Goal: Information Seeking & Learning: Learn about a topic

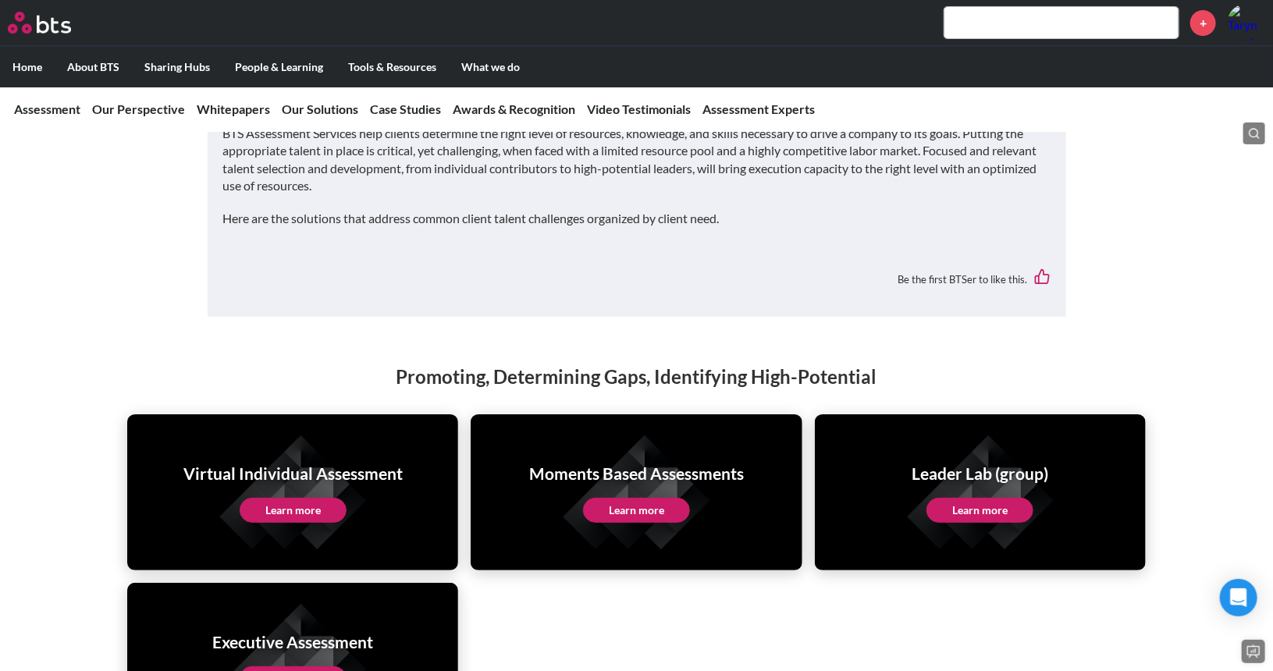
scroll to position [2887, 0]
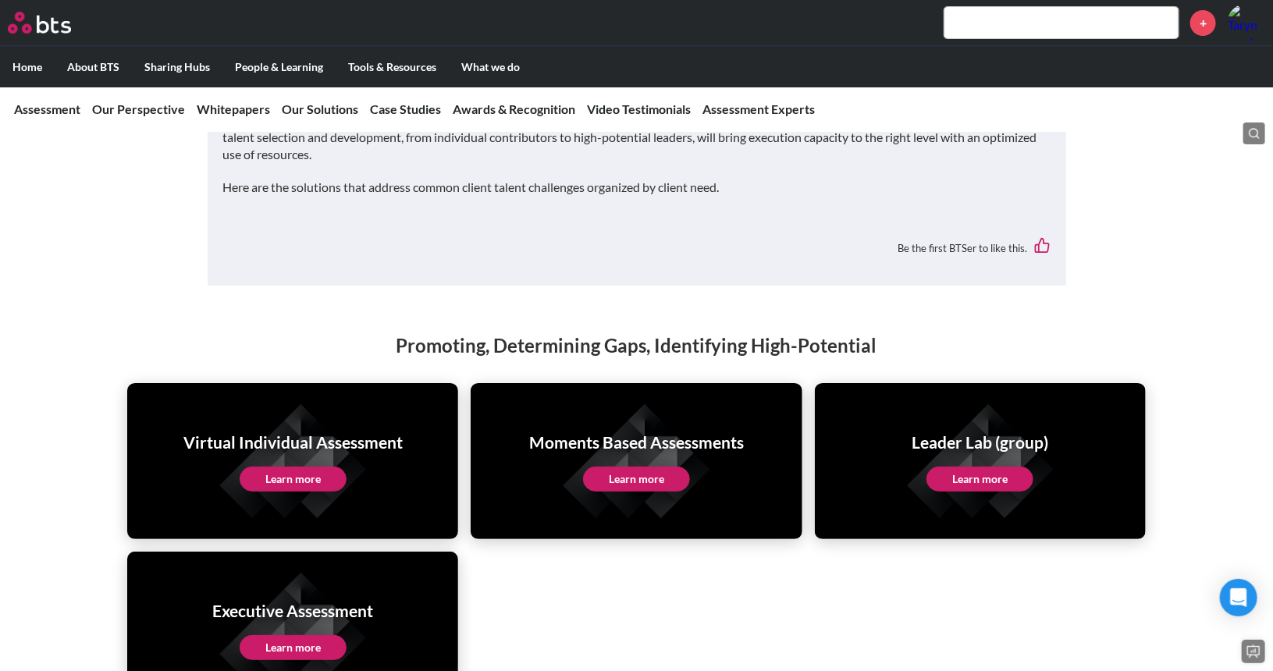
click at [983, 467] on link "Learn more" at bounding box center [979, 479] width 107 height 25
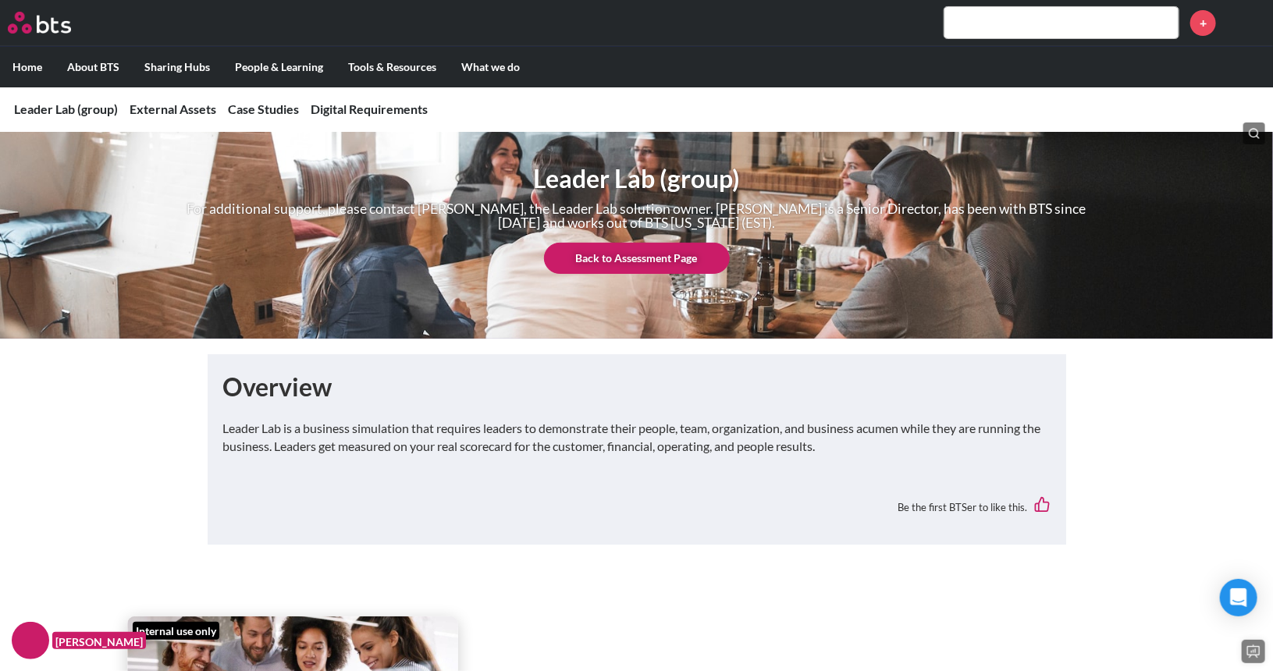
scroll to position [78, 0]
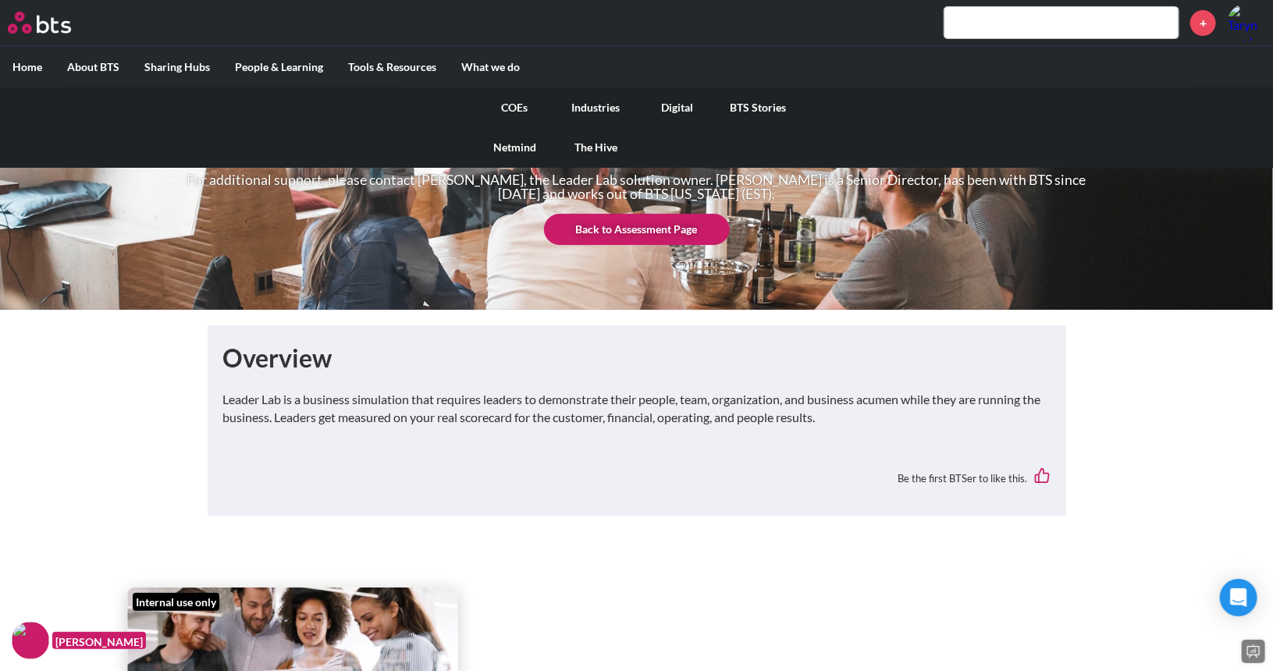
click at [513, 112] on link "COEs" at bounding box center [514, 107] width 81 height 41
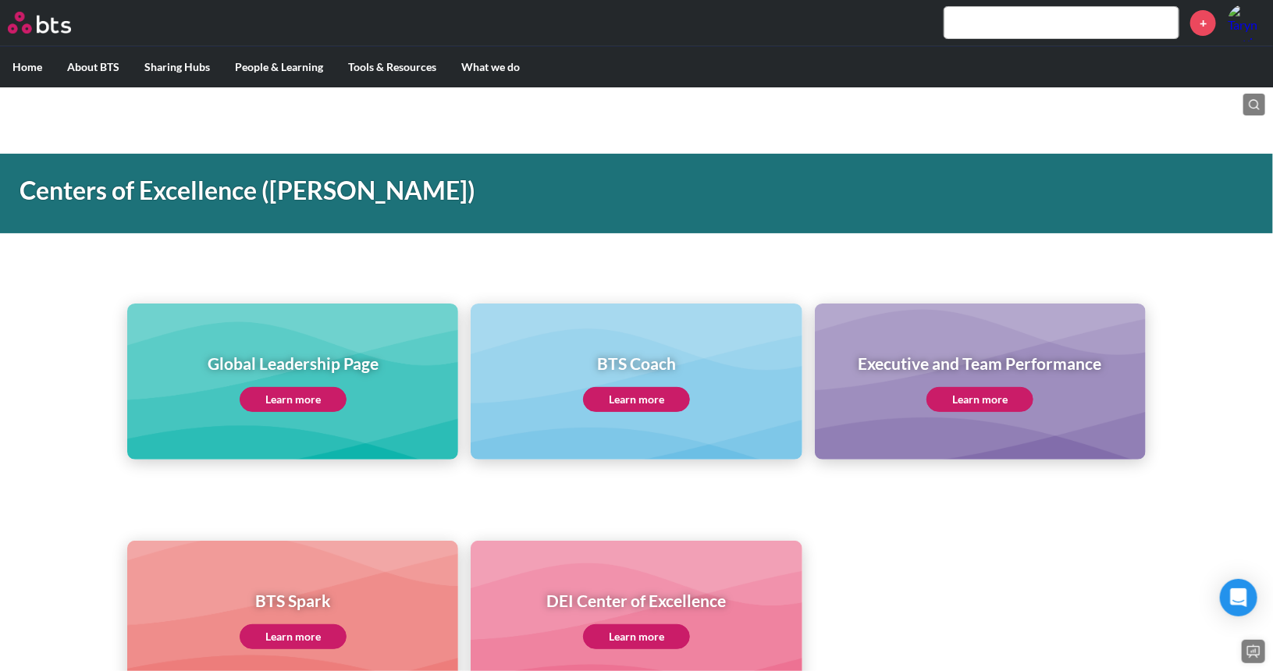
click at [966, 400] on link "Learn more" at bounding box center [979, 399] width 107 height 25
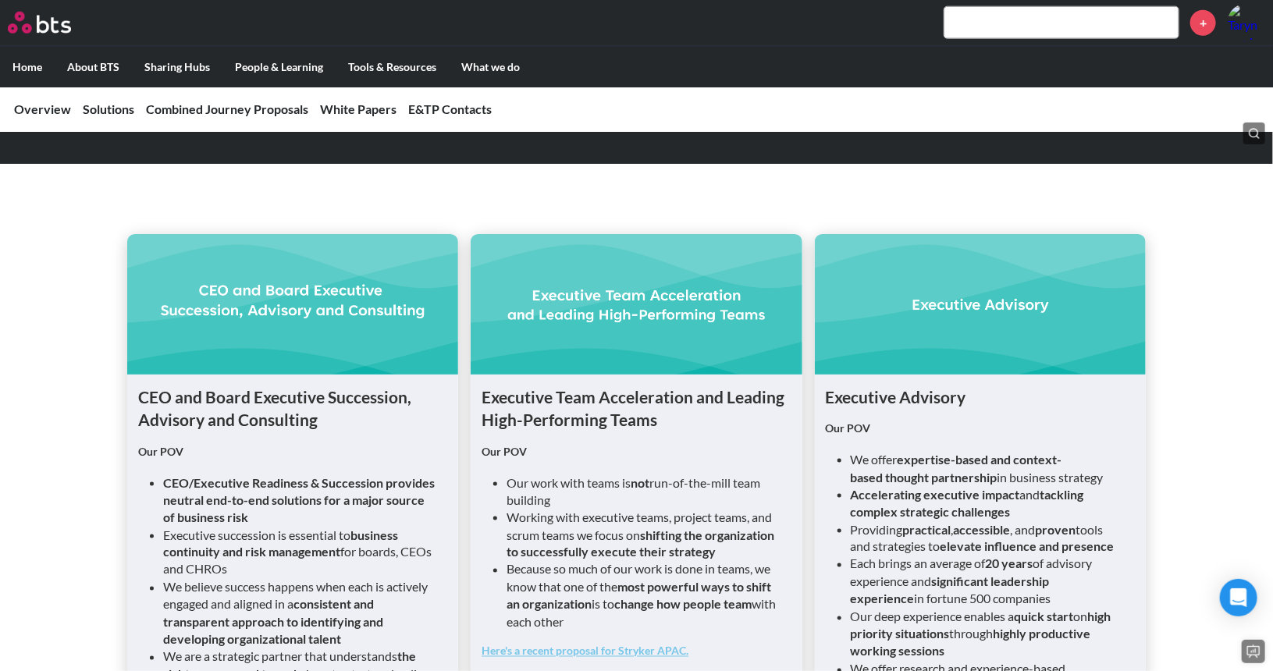
scroll to position [936, 0]
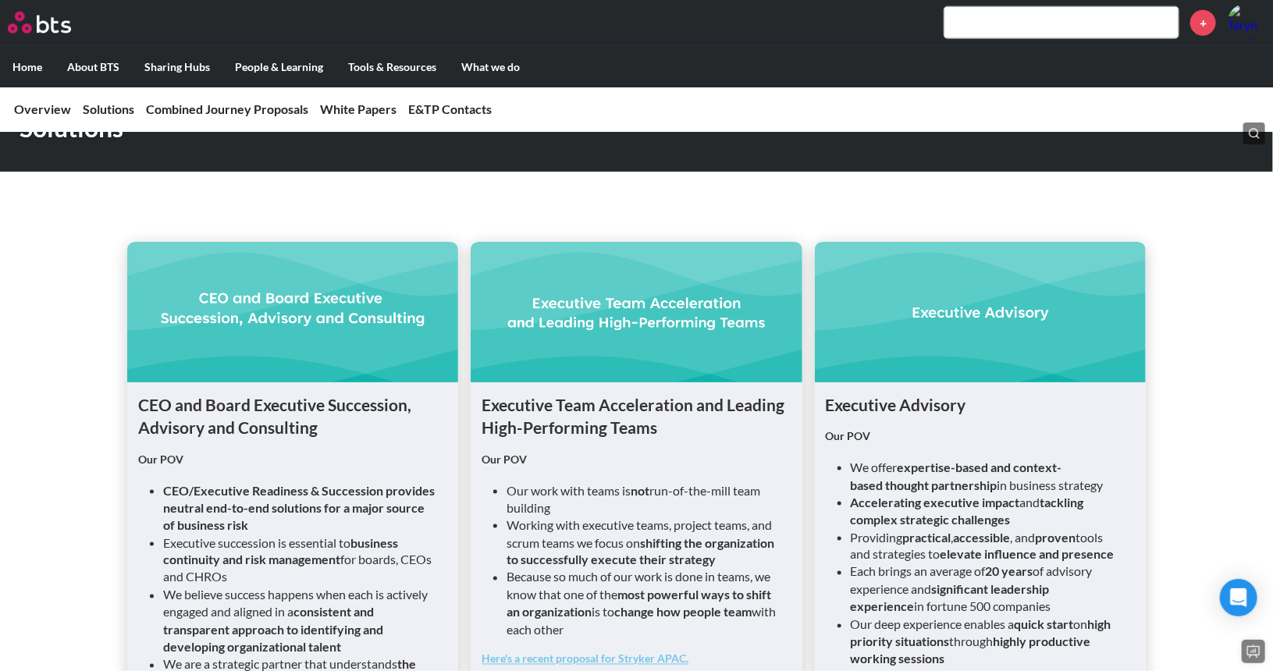
drag, startPoint x: 1009, startPoint y: 475, endPoint x: 84, endPoint y: 323, distance: 937.1
click at [84, 323] on div "CEO and Board Executive Succession, Advisory and Consulting Our POV CEO/Executi…" at bounding box center [636, 663] width 1273 height 955
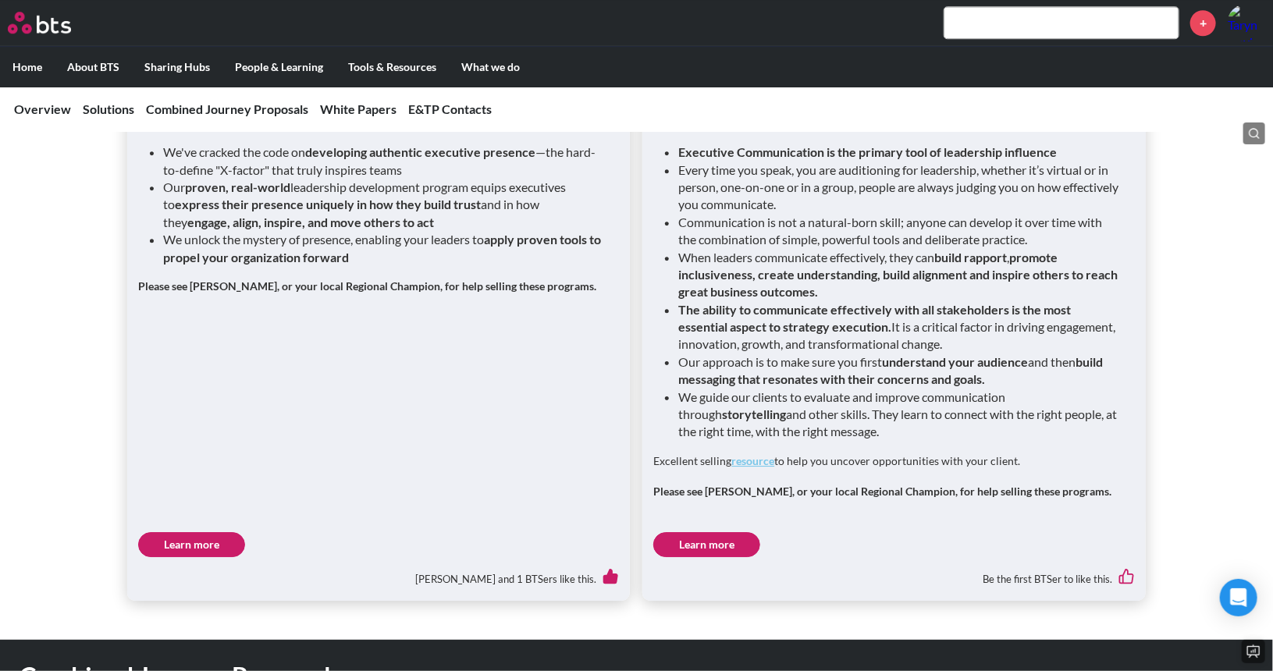
scroll to position [2263, 0]
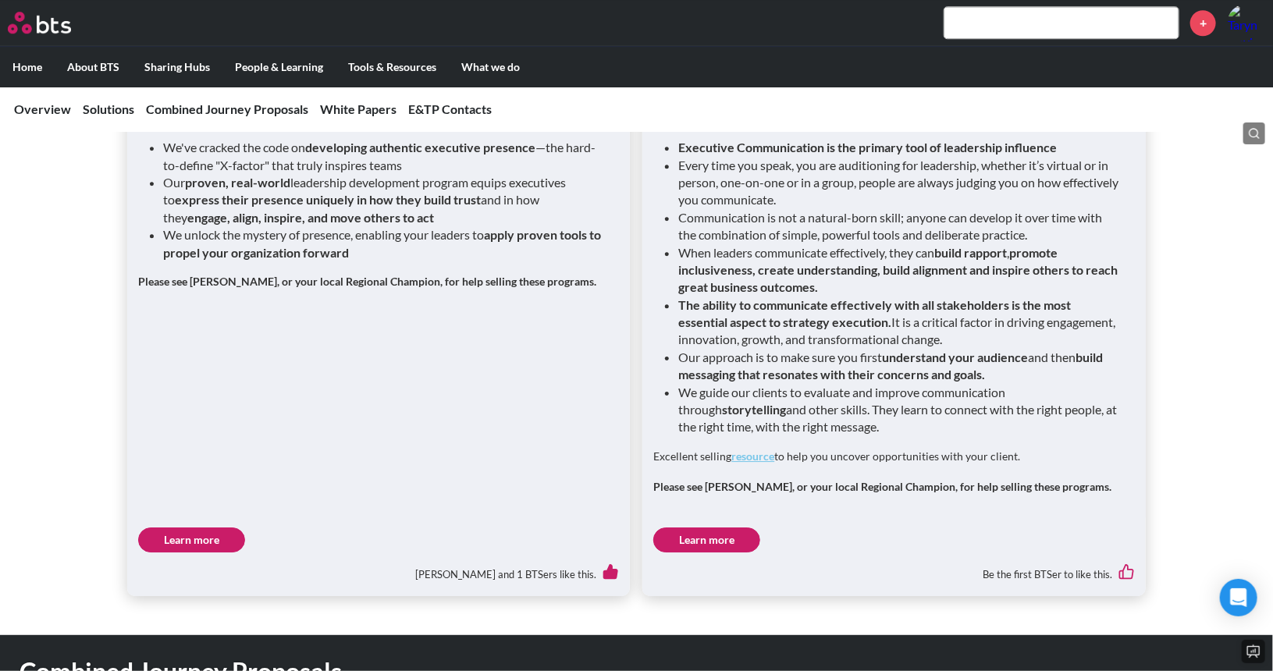
click at [752, 449] on link "resource" at bounding box center [752, 455] width 43 height 13
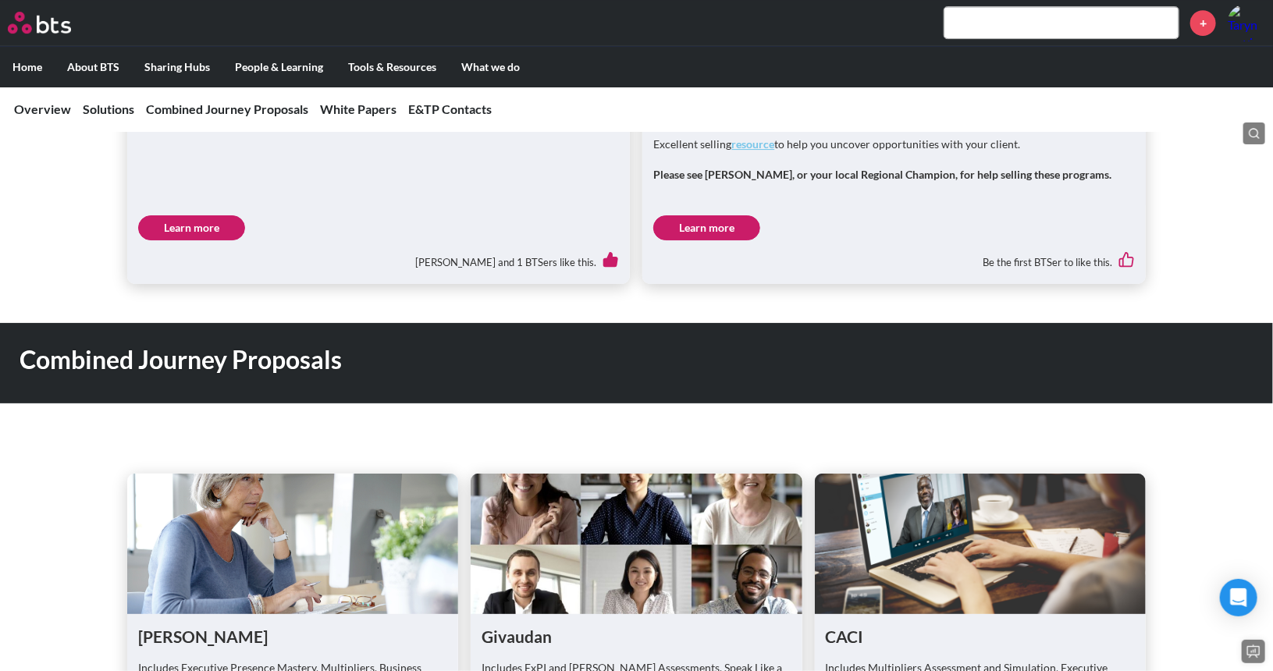
scroll to position [2887, 0]
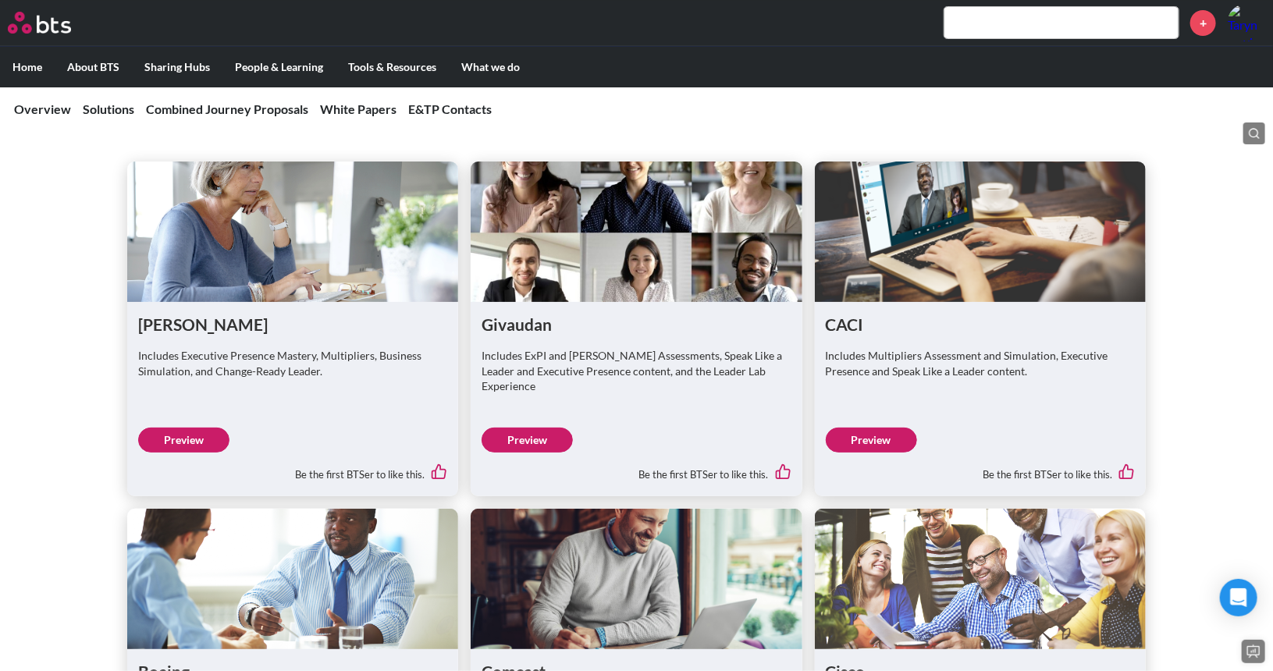
click at [180, 428] on link "Preview" at bounding box center [183, 440] width 91 height 25
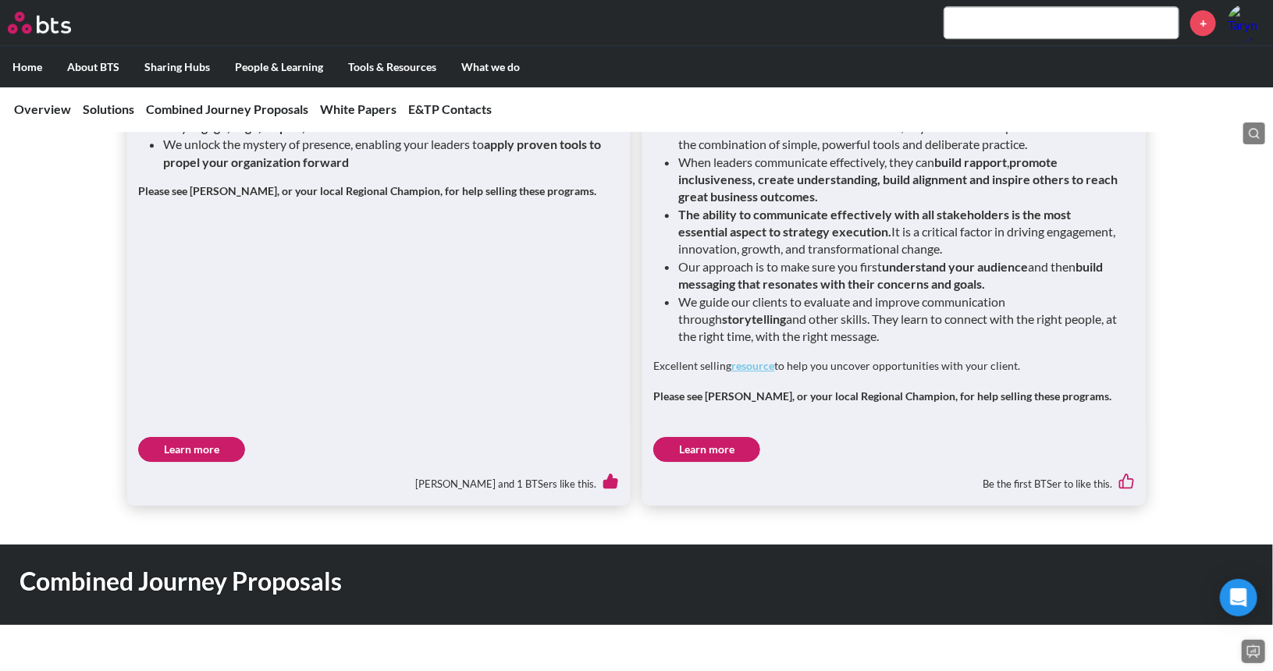
scroll to position [2197, 0]
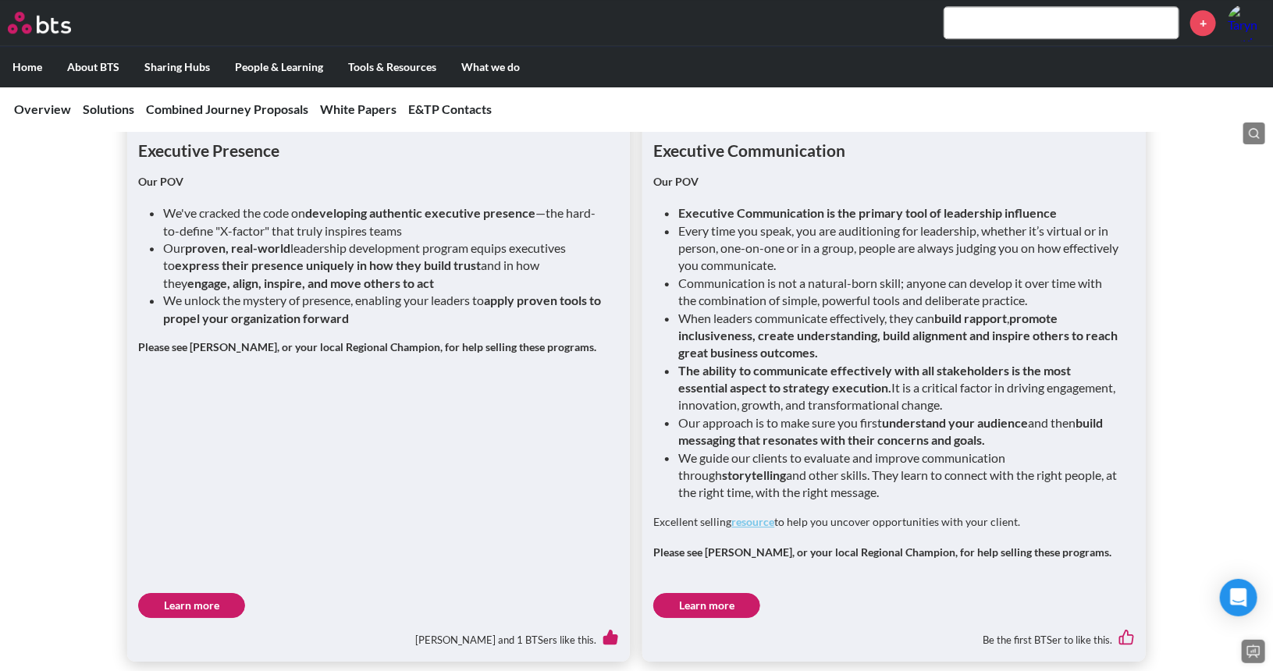
click at [203, 593] on link "Learn more" at bounding box center [191, 605] width 107 height 25
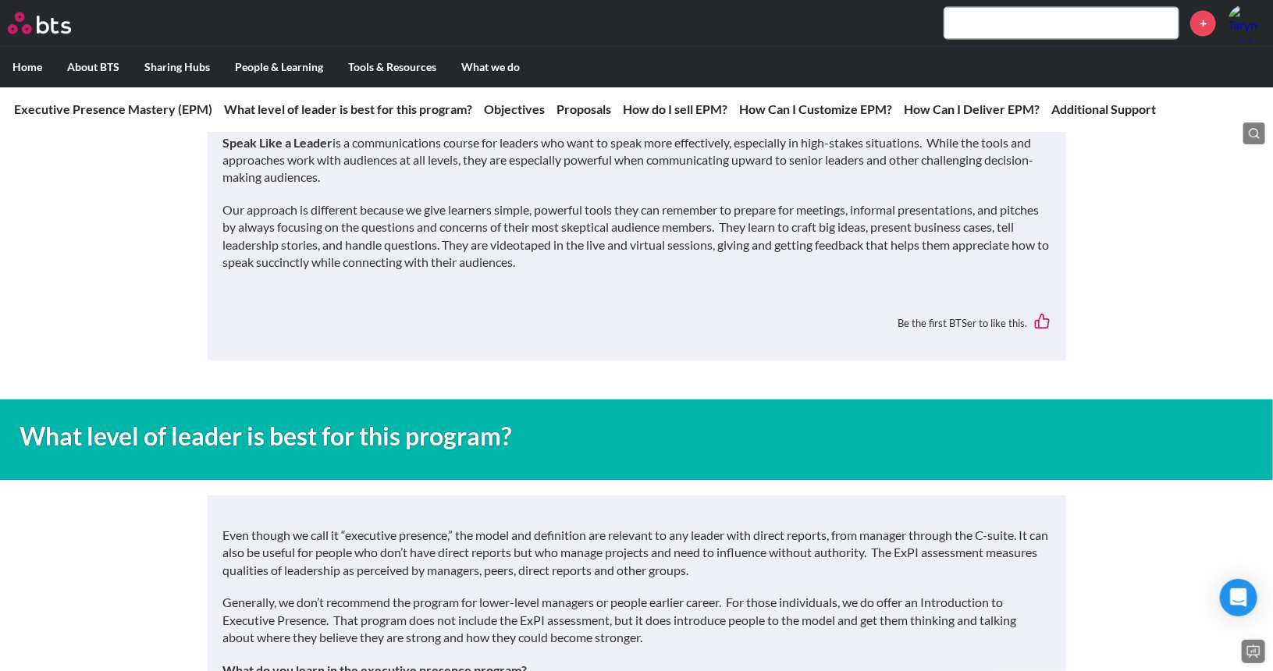
scroll to position [1327, 0]
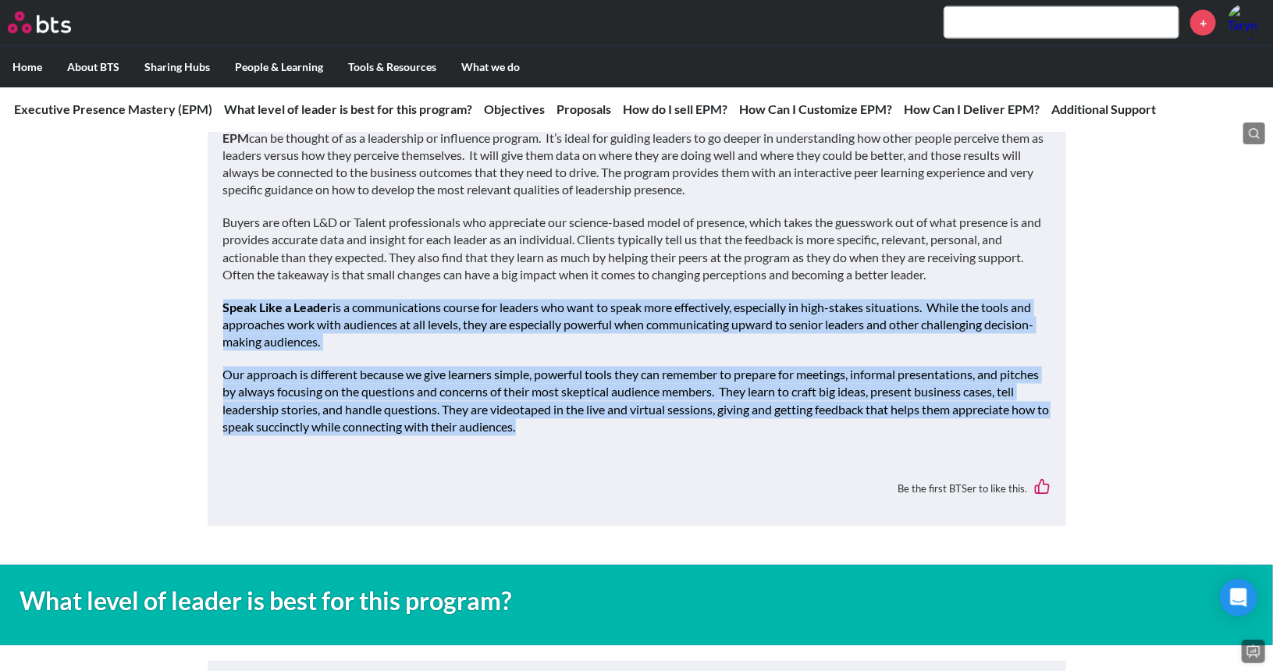
drag, startPoint x: 565, startPoint y: 466, endPoint x: 218, endPoint y: 343, distance: 367.5
click at [218, 343] on div "Which program should you recommend? EPM can be thought of as a leadership or in…" at bounding box center [637, 294] width 858 height 463
copy div "Speak Like a Leader is a communications course for leaders who want to speak mo…"
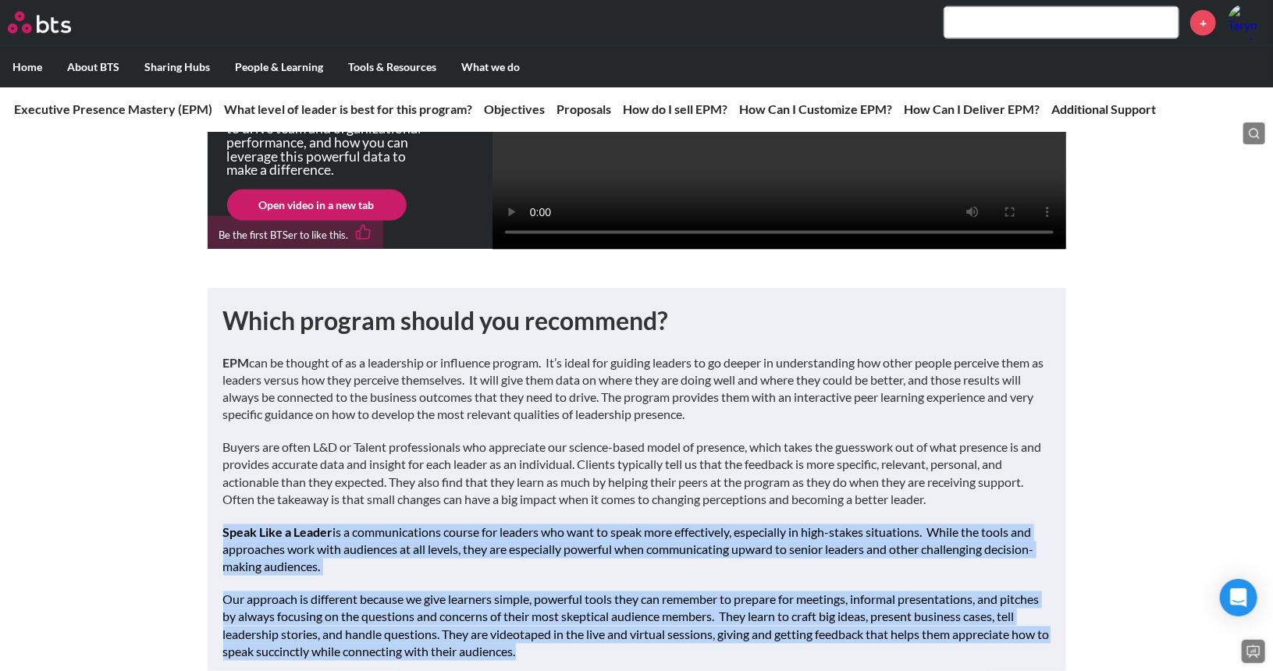
scroll to position [858, 0]
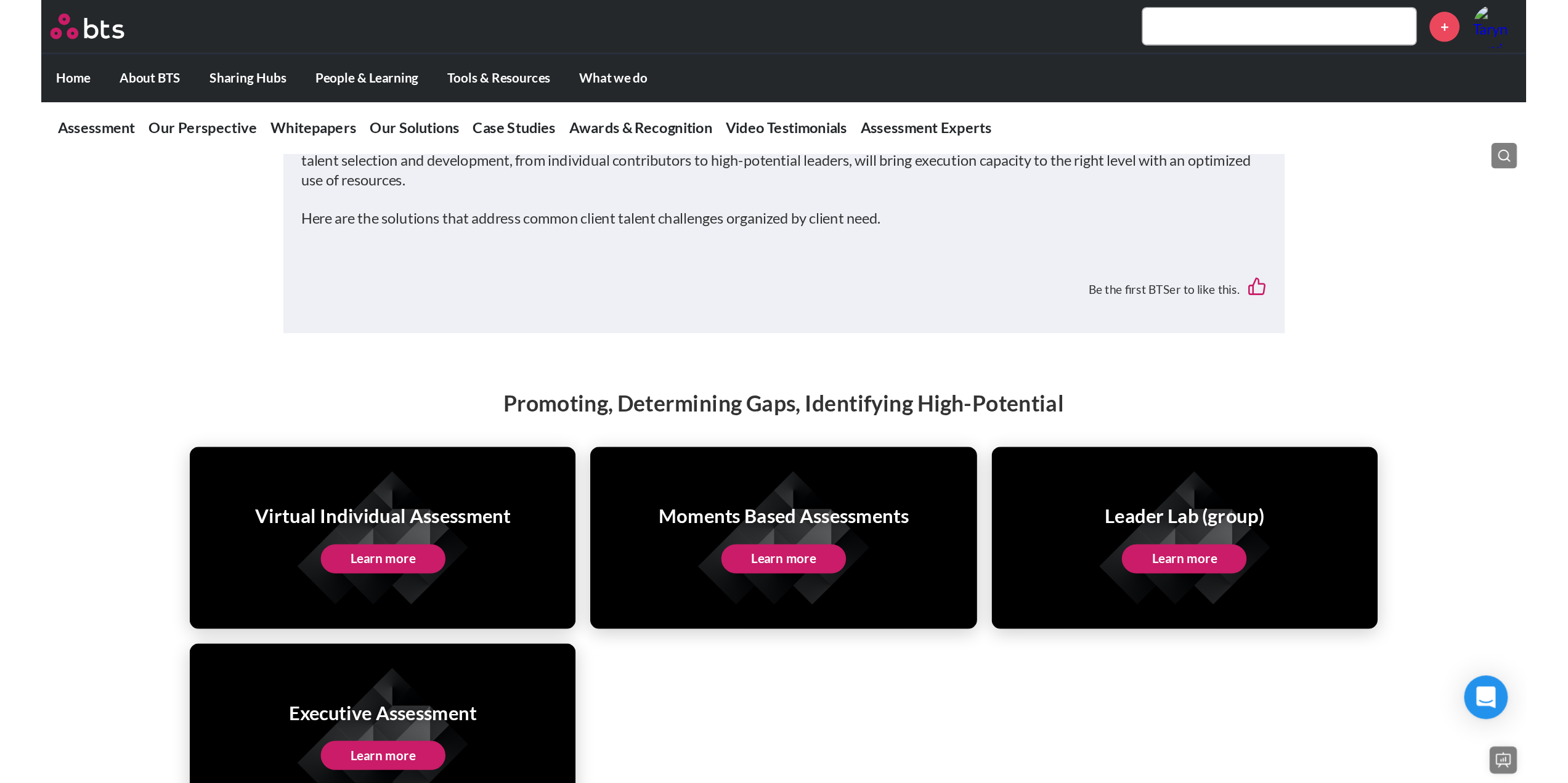
scroll to position [2279, 0]
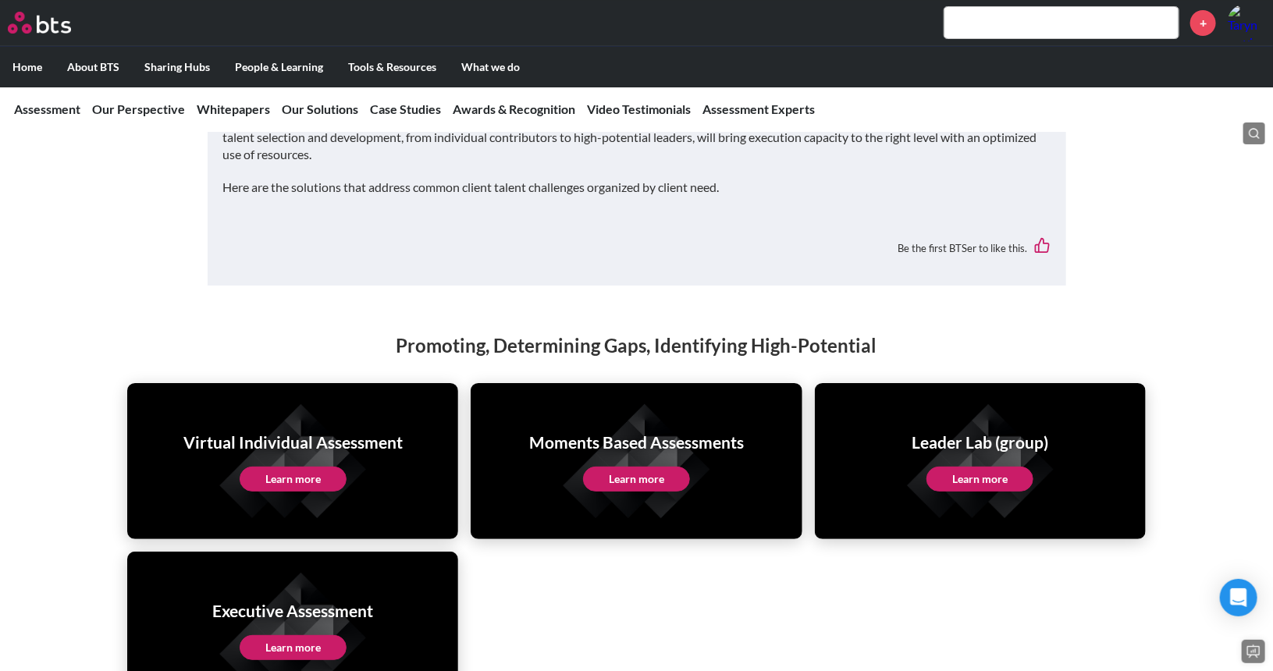
click at [975, 467] on link "Learn more" at bounding box center [979, 479] width 107 height 25
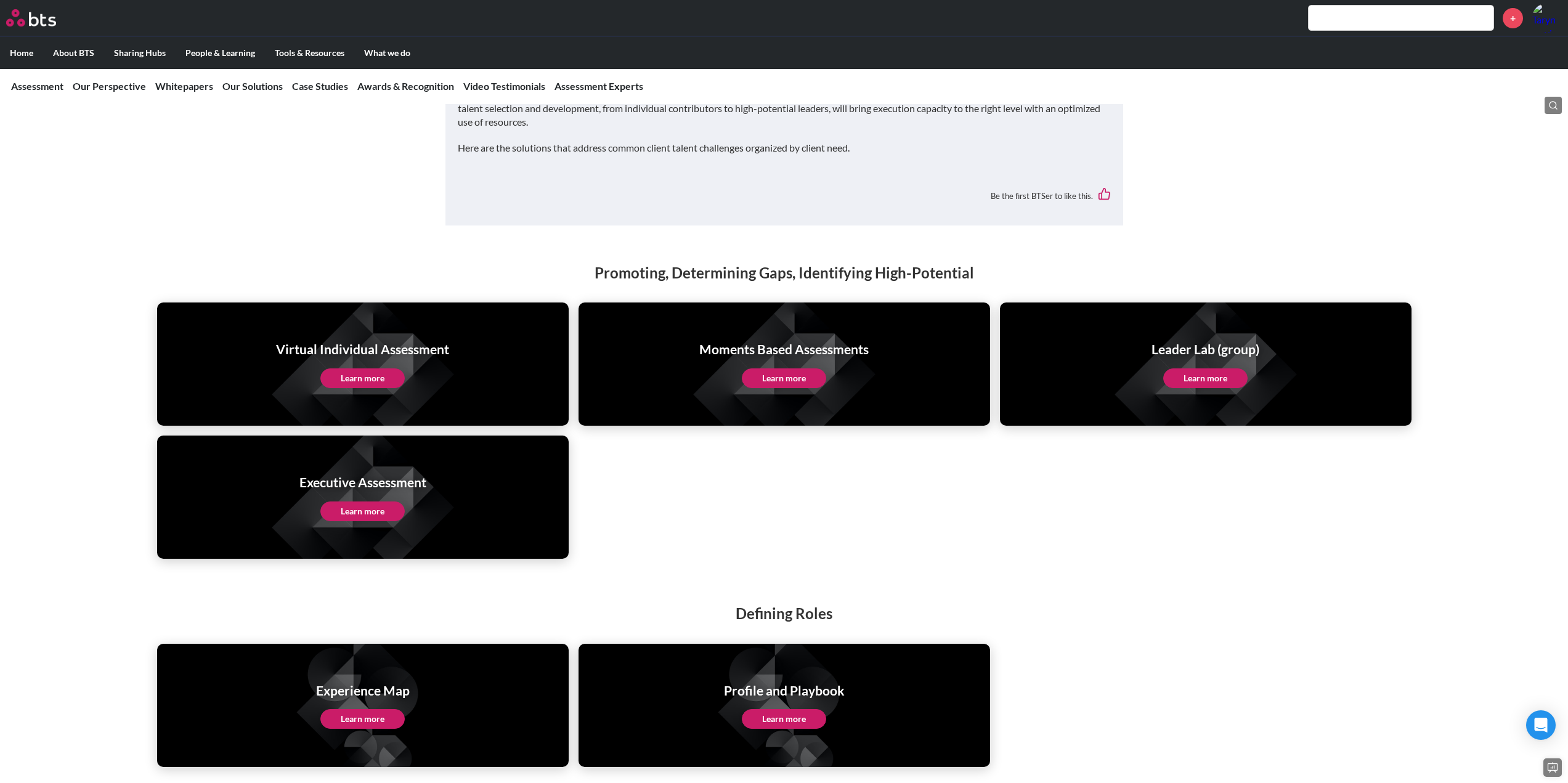
click at [1004, 14] on input "text" at bounding box center [1401, 17] width 185 height 24
type input "wobblers"
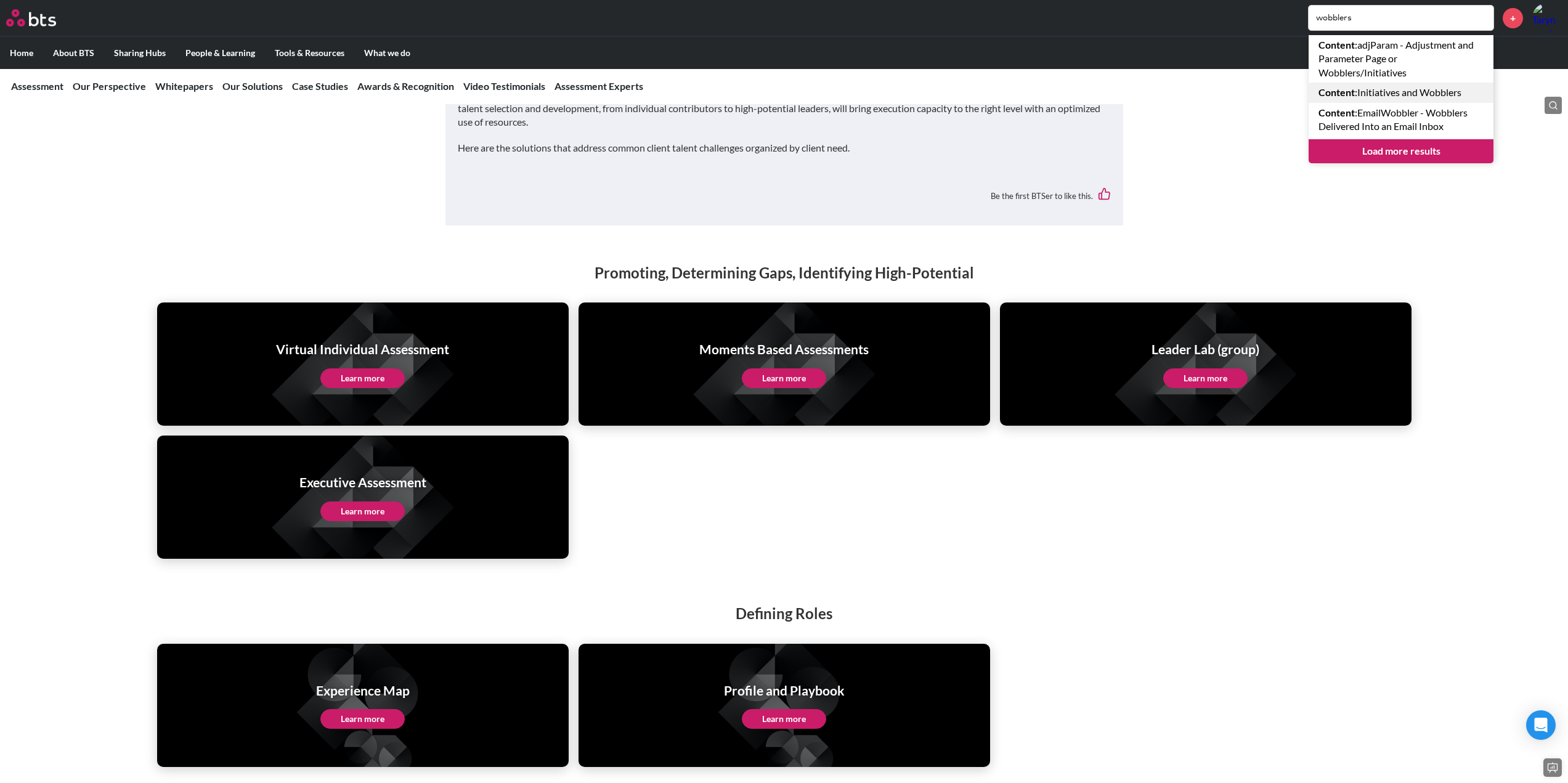
click at [1004, 92] on link "Content : Initiatives and Wobblers" at bounding box center [1401, 92] width 185 height 20
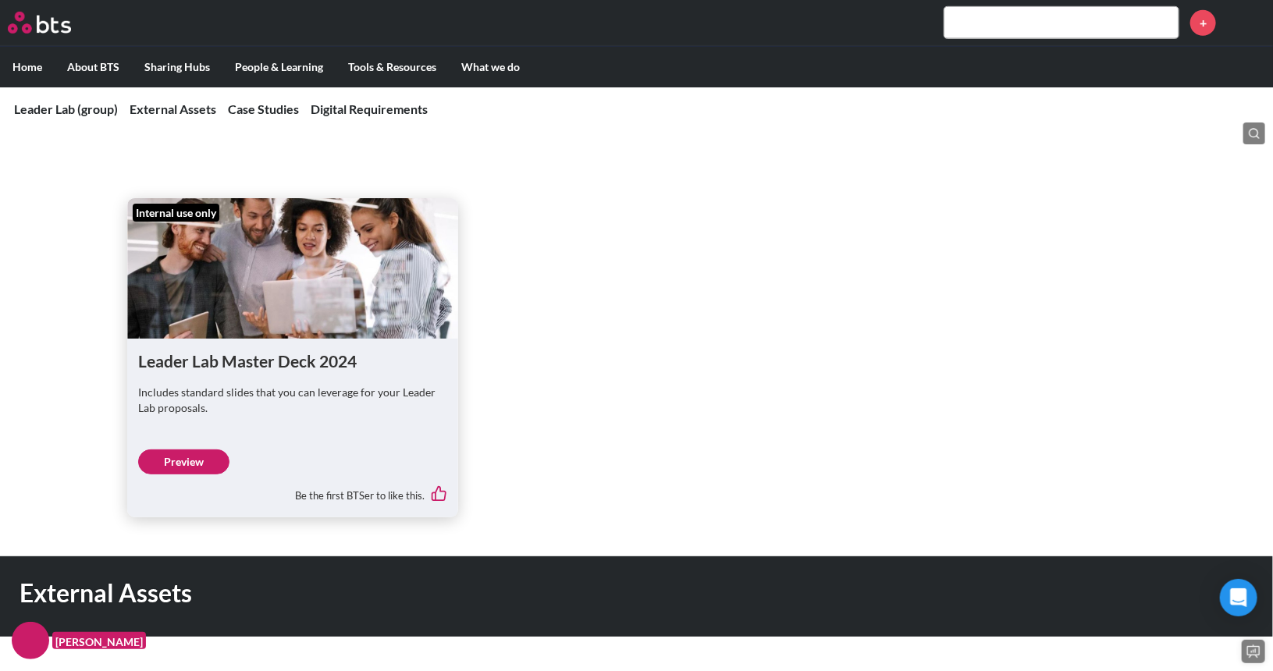
scroll to position [468, 0]
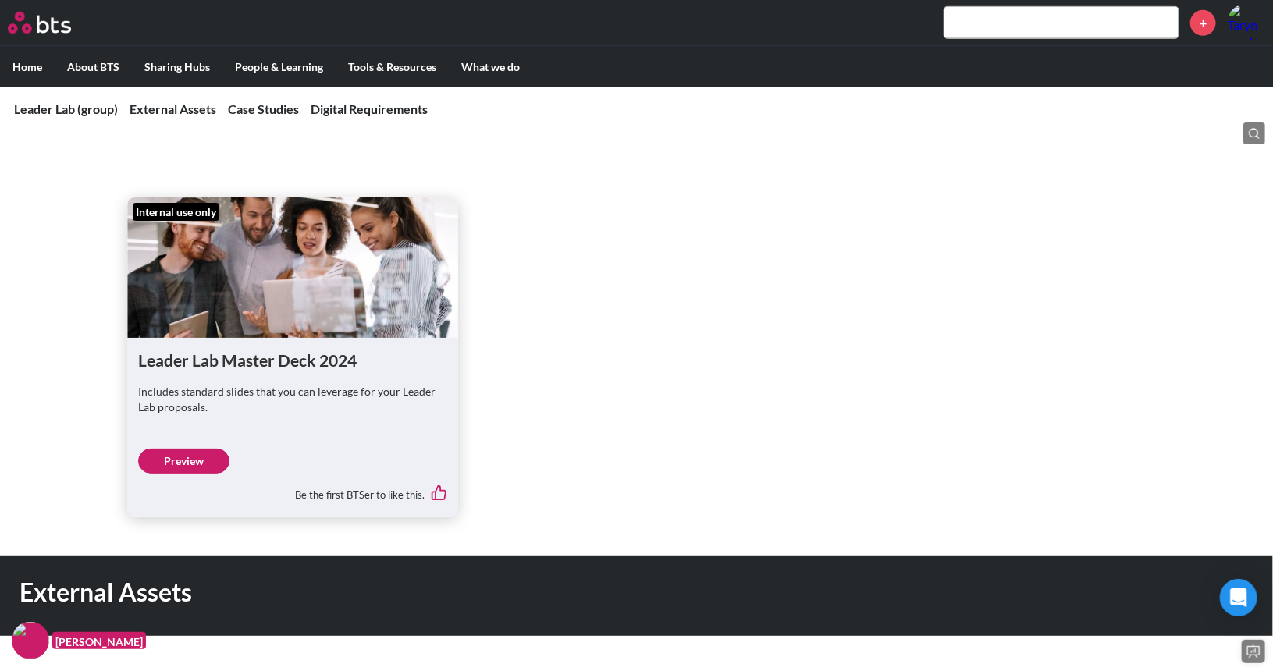
click at [186, 464] on link "Preview" at bounding box center [183, 461] width 91 height 25
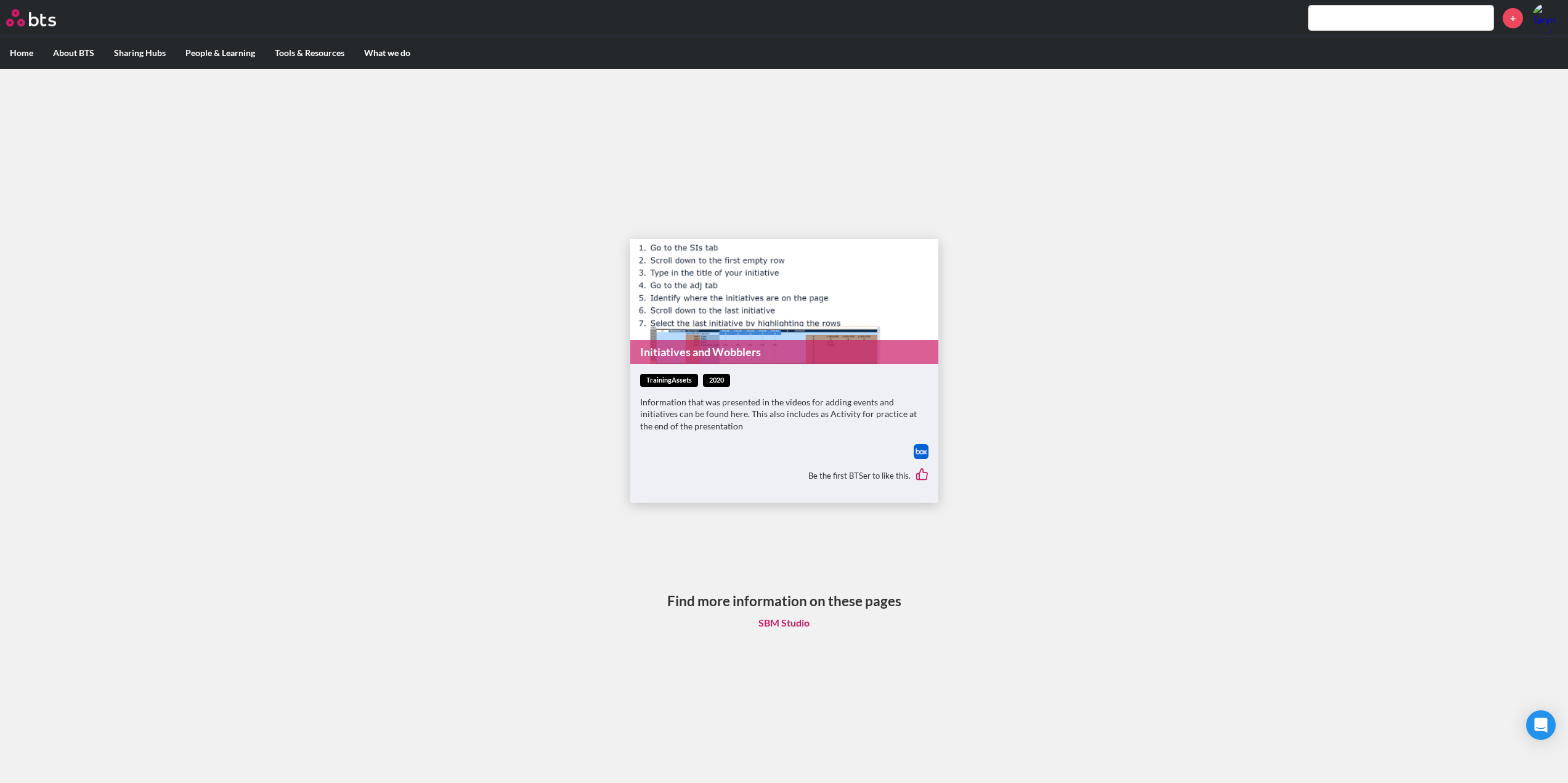
click at [687, 307] on figure "Initiatives and Wobblers" at bounding box center [784, 302] width 308 height 125
click at [692, 350] on link "Initiatives and Wobblers" at bounding box center [784, 352] width 308 height 24
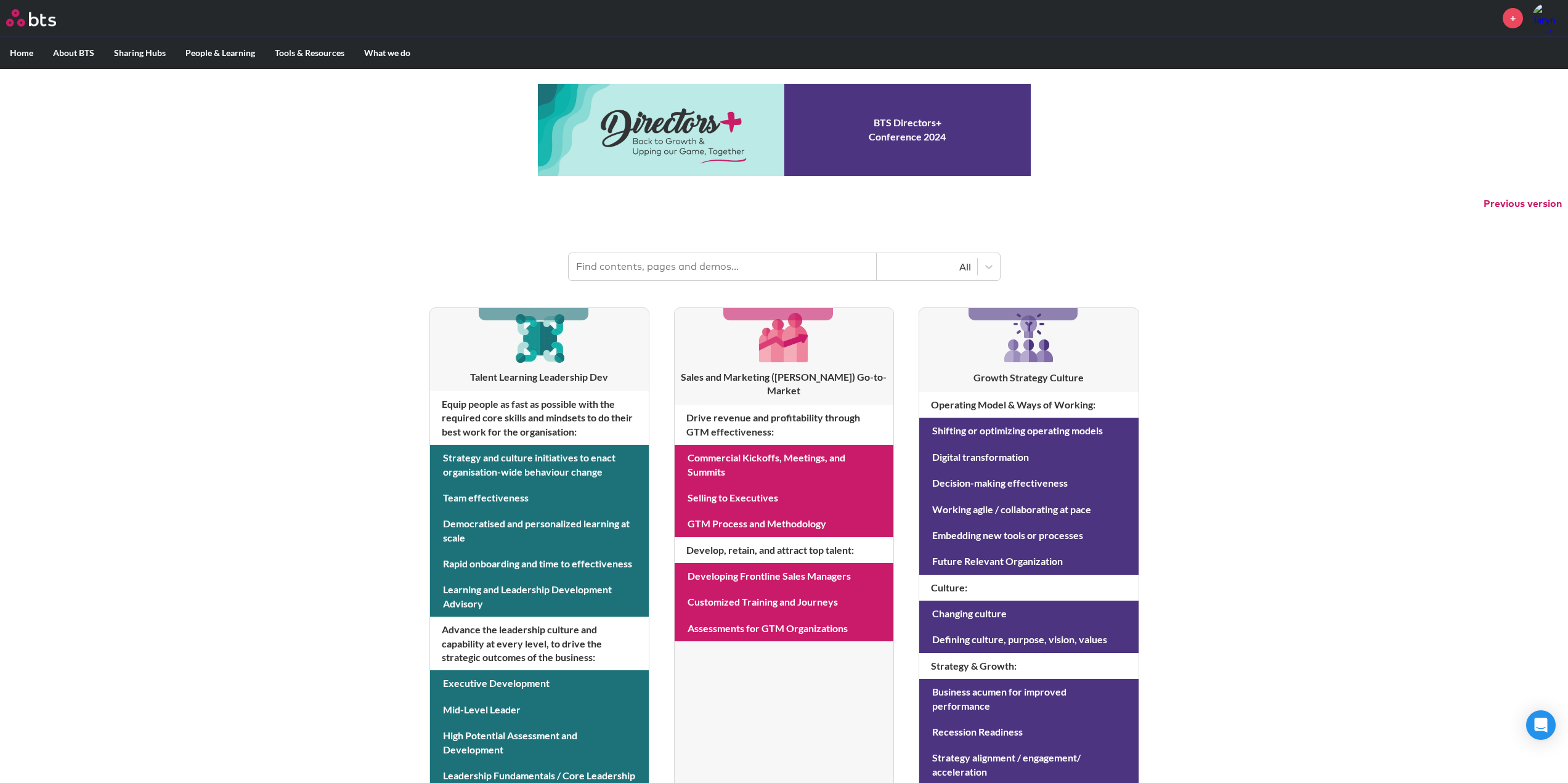
click at [621, 268] on input "text" at bounding box center [722, 267] width 308 height 27
type input "executive coaching"
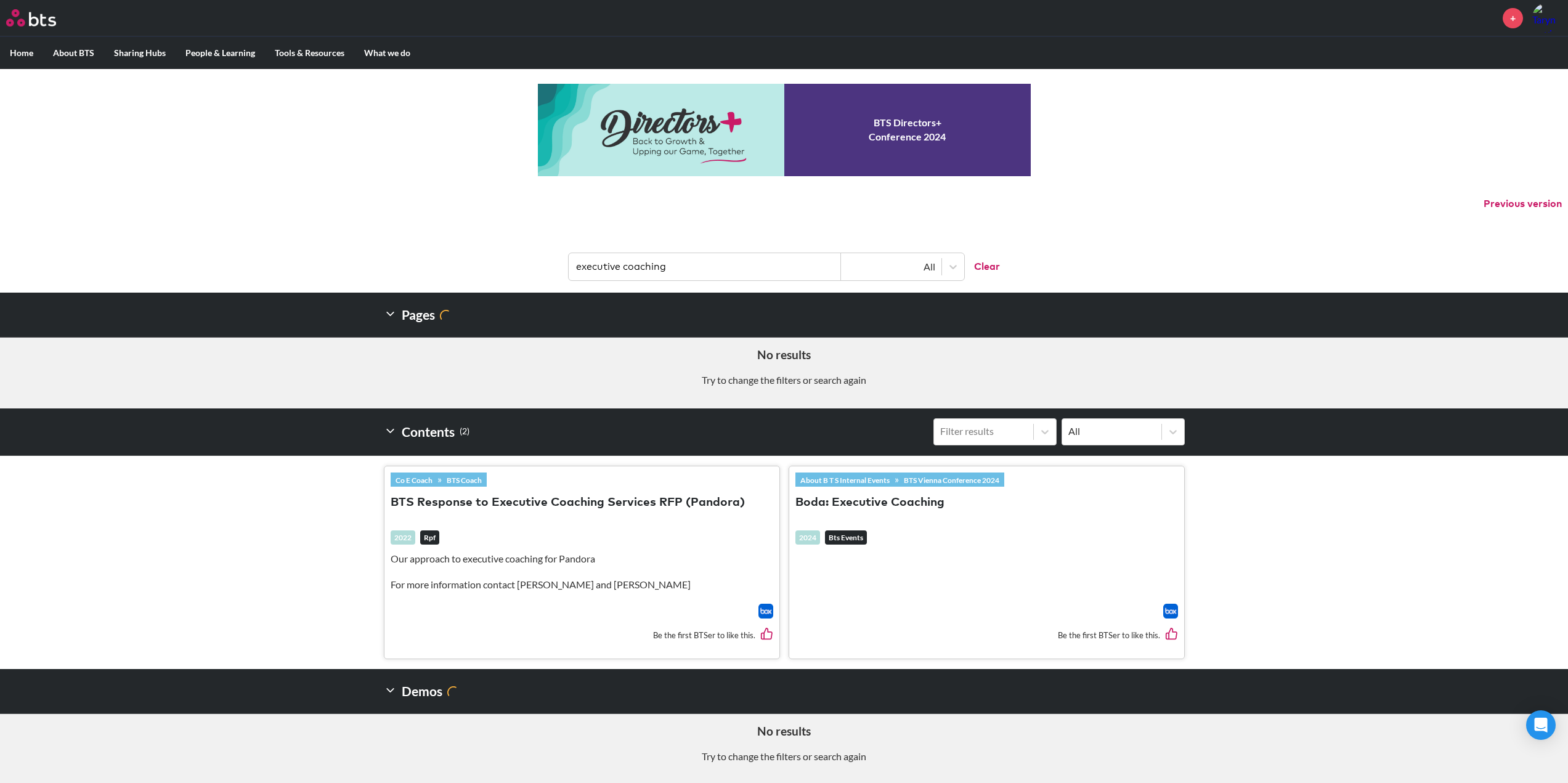
click at [893, 499] on button "Boda: Executive Coaching" at bounding box center [869, 503] width 149 height 17
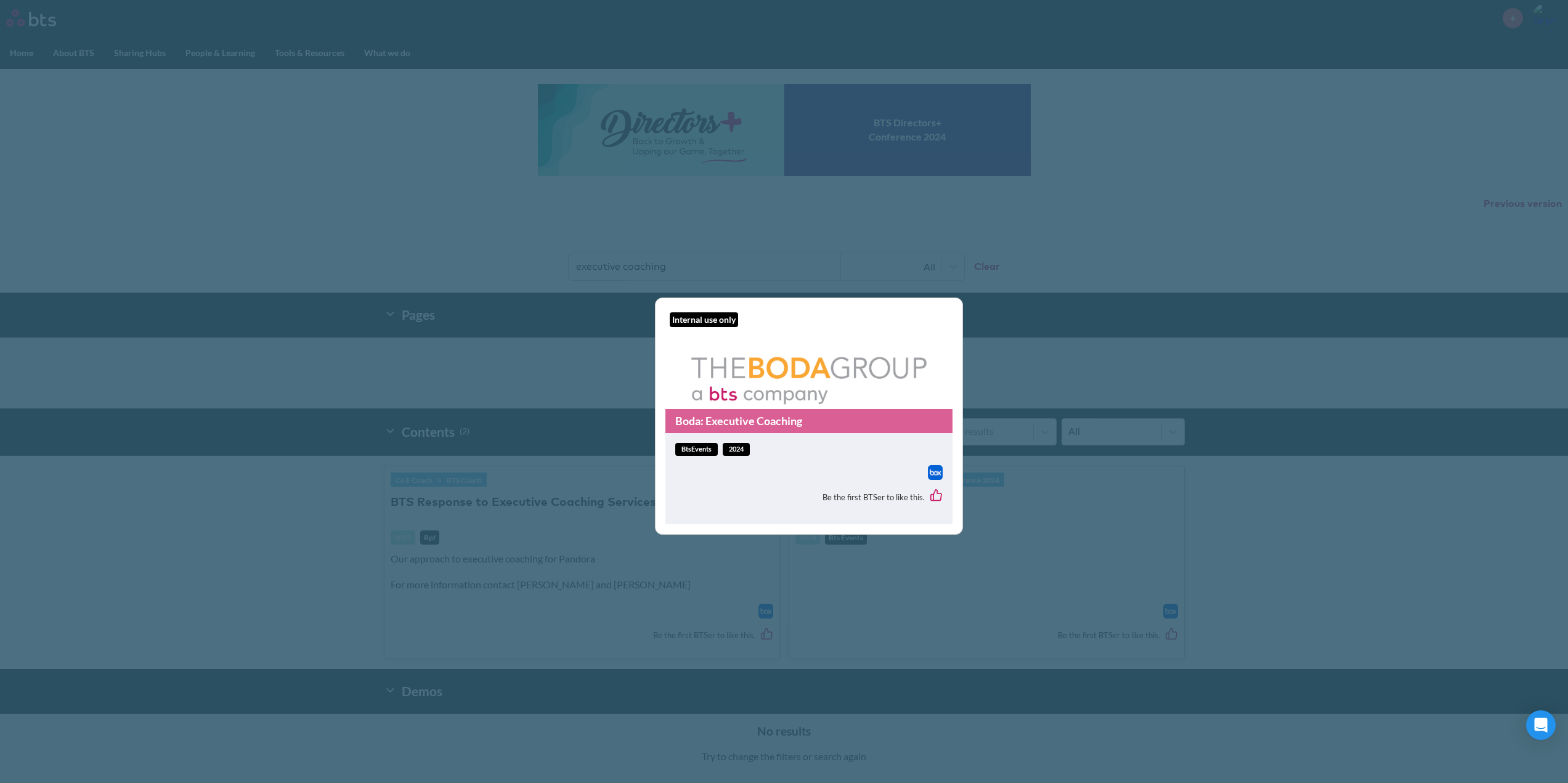
click at [741, 416] on link "Boda: Executive Coaching" at bounding box center [809, 421] width 287 height 24
